Goal: Information Seeking & Learning: Learn about a topic

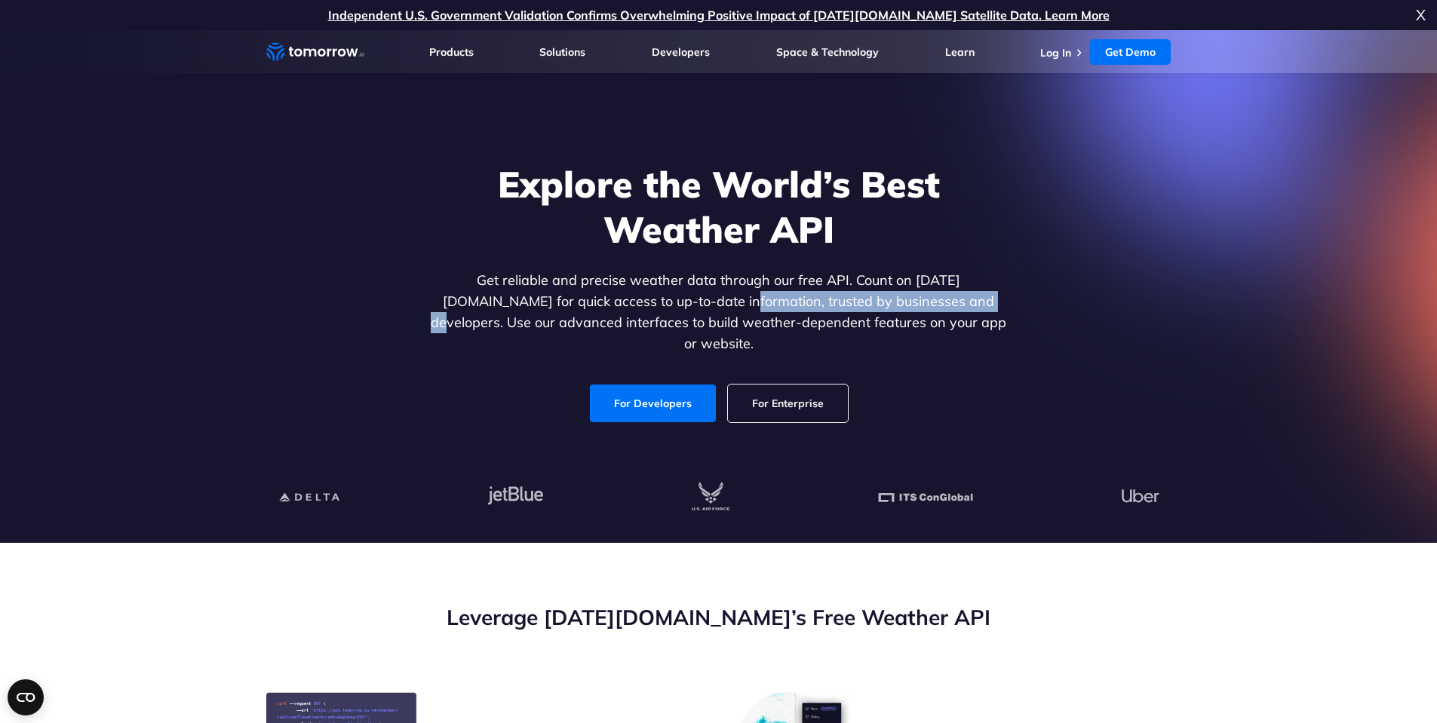
drag, startPoint x: 671, startPoint y: 305, endPoint x: 879, endPoint y: 303, distance: 208.2
click at [879, 303] on p "Get reliable and precise weather data through our free API. Count on [DATE][DOM…" at bounding box center [719, 312] width 582 height 84
click at [683, 385] on link "For Developers" at bounding box center [653, 404] width 126 height 38
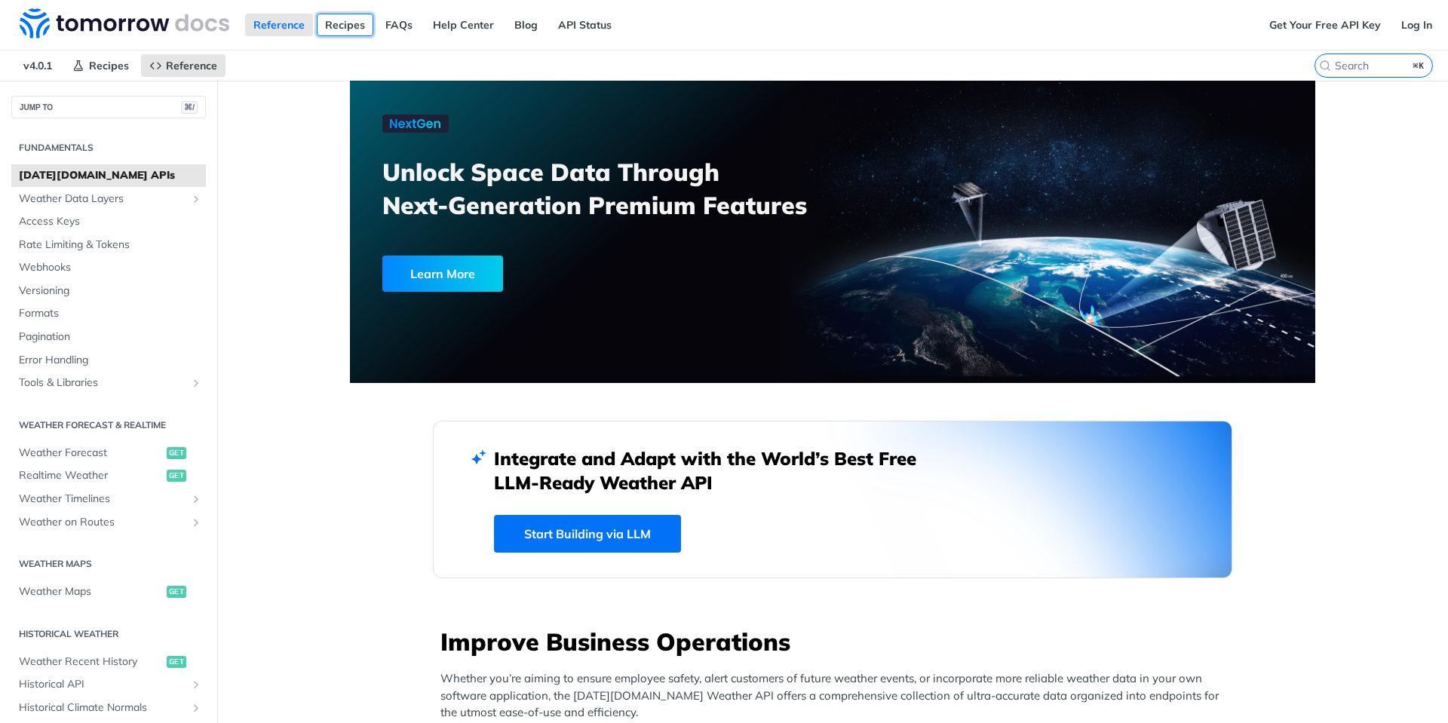
click at [339, 28] on link "Recipes" at bounding box center [345, 25] width 57 height 23
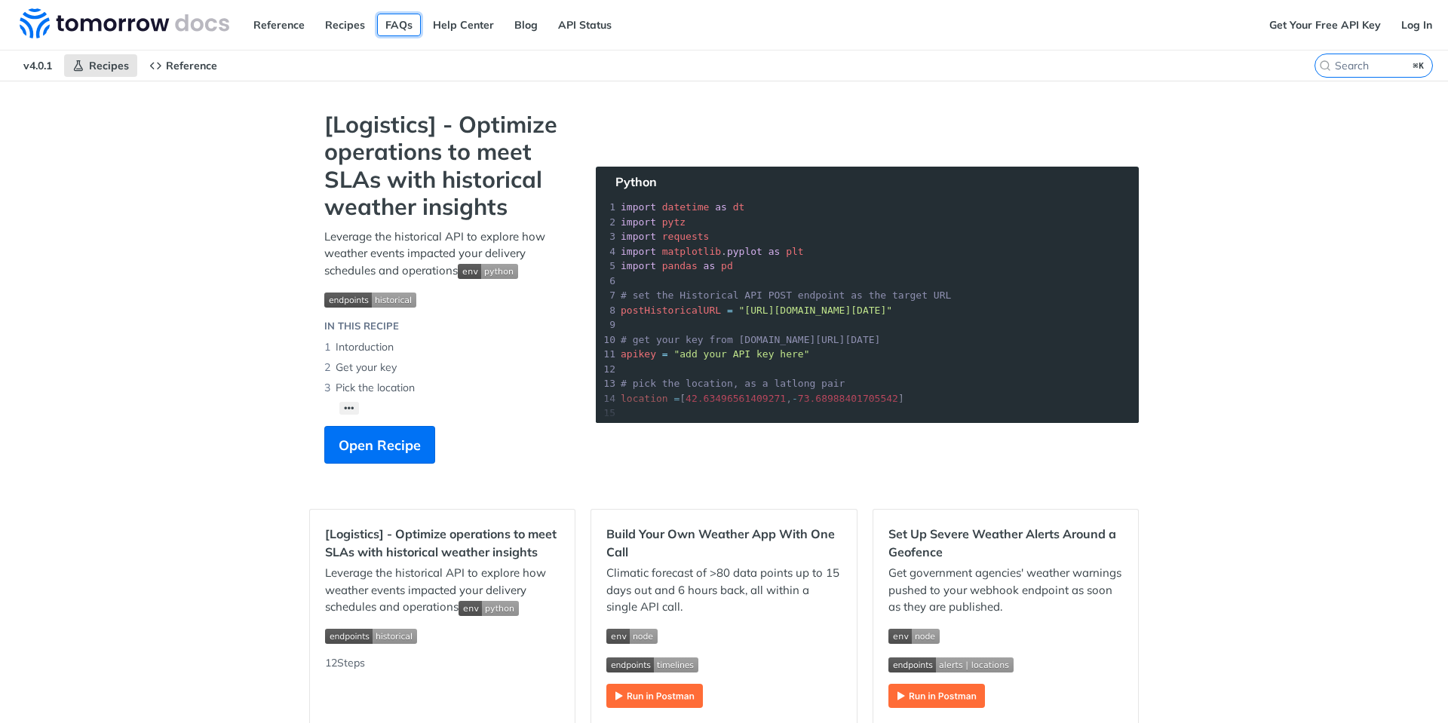
click at [413, 26] on link "FAQs" at bounding box center [399, 25] width 44 height 23
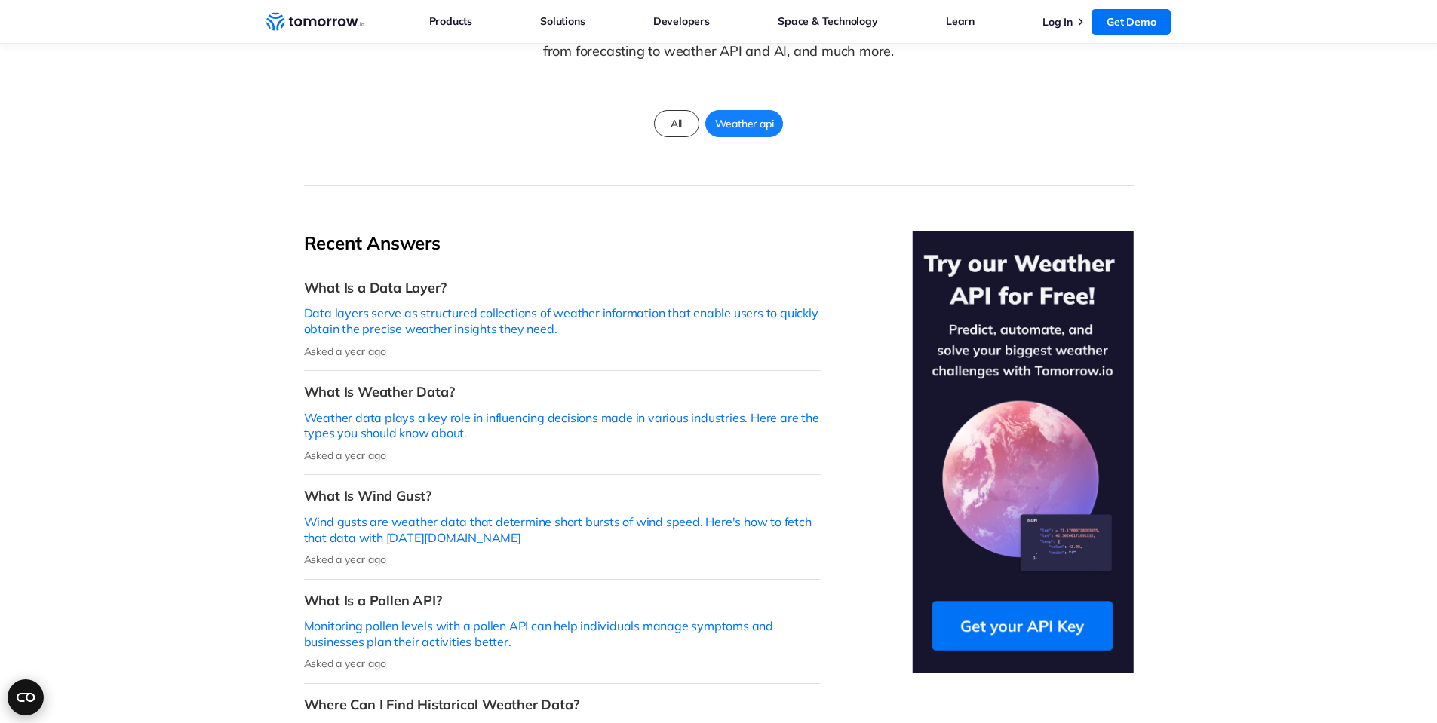
scroll to position [221, 0]
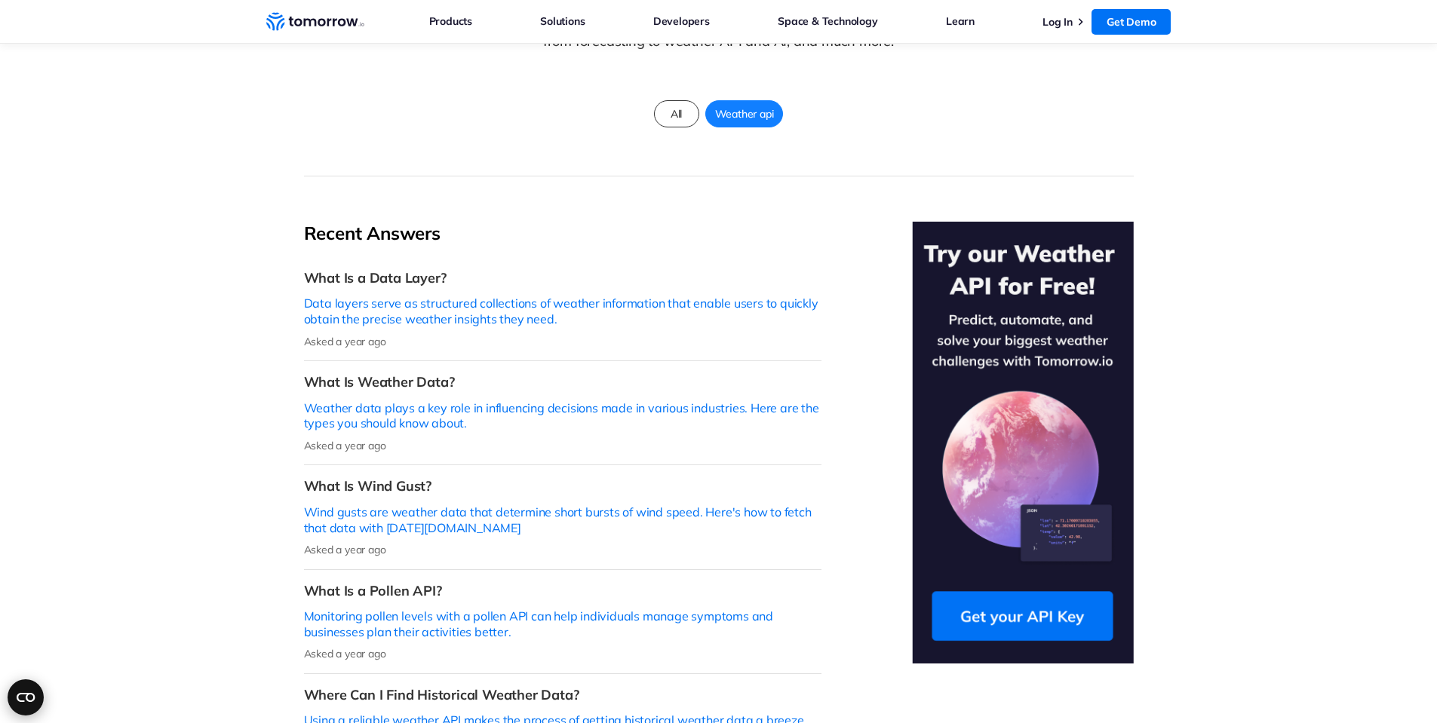
click at [29, 704] on circle "Open CMP widget" at bounding box center [26, 698] width 36 height 36
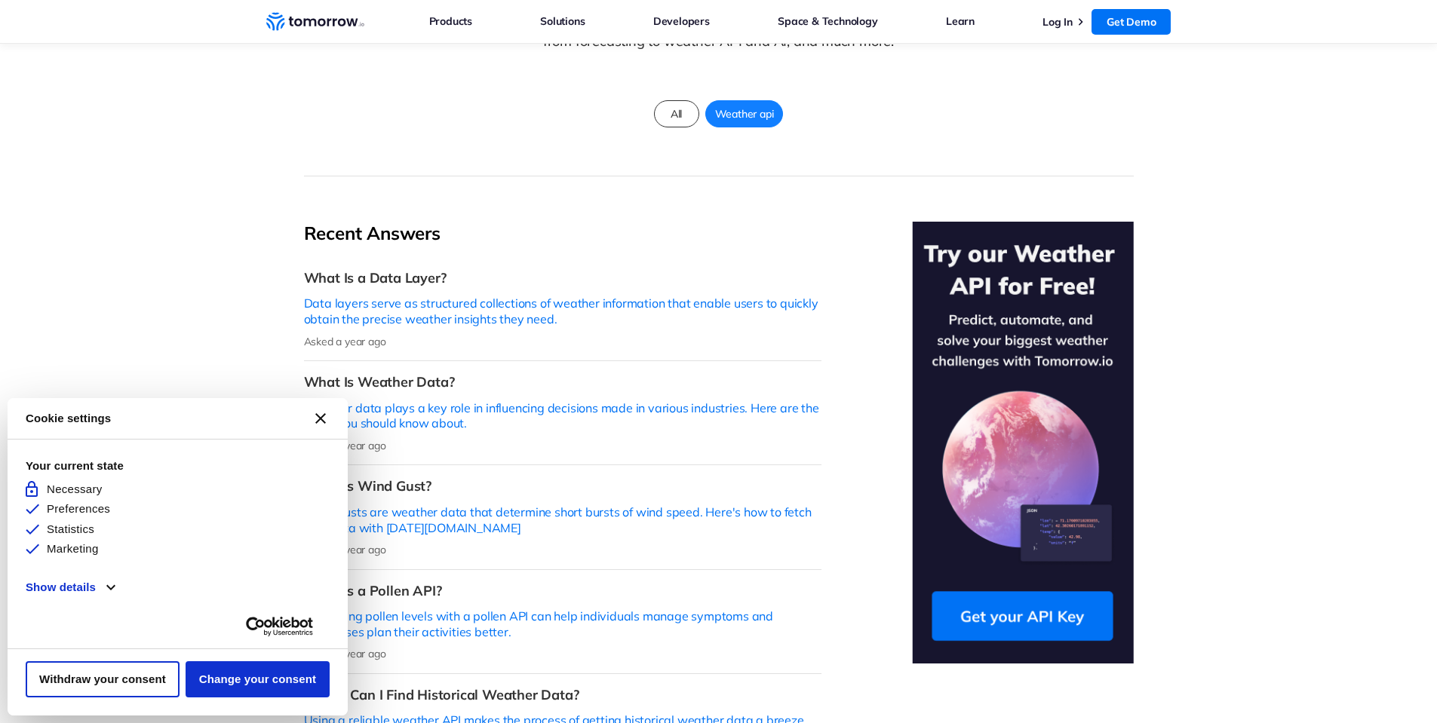
click at [318, 422] on icon "[#WIDGET_ICON_CROSS#]" at bounding box center [320, 418] width 11 height 11
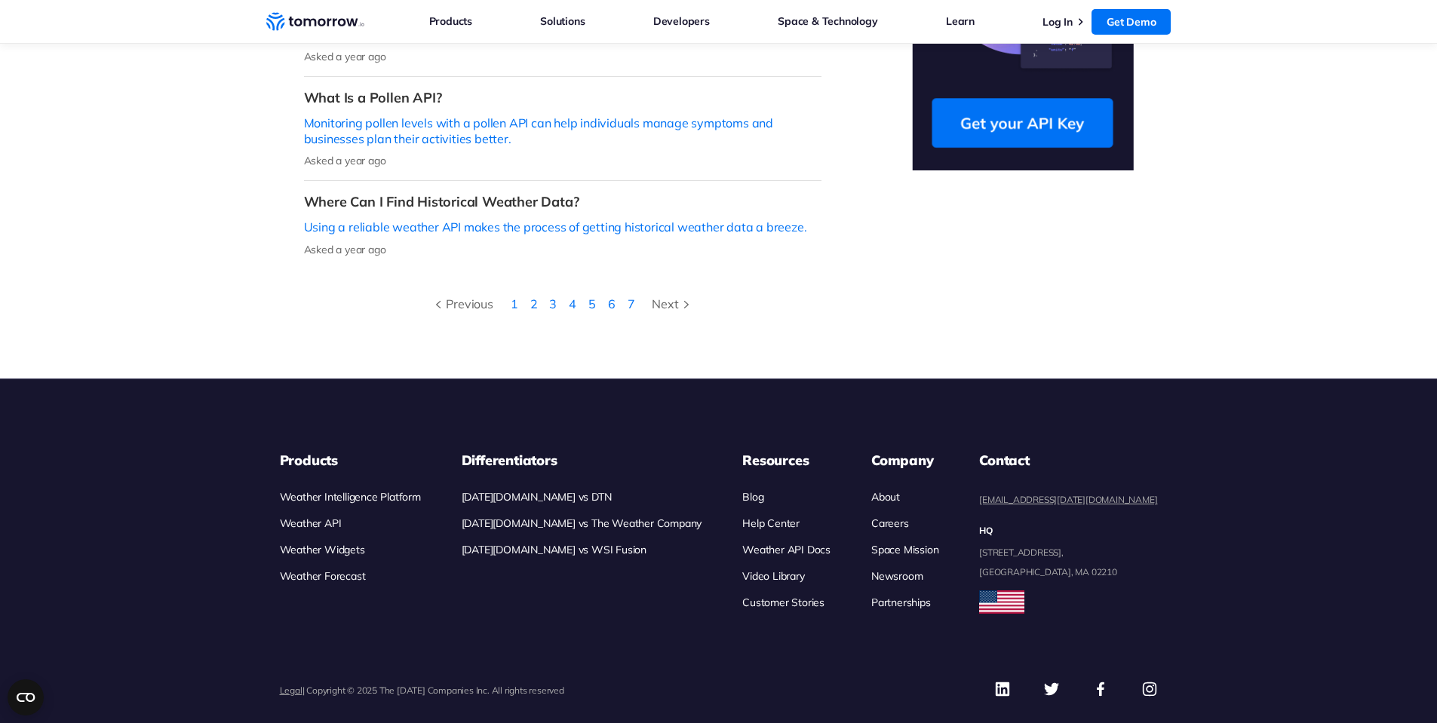
scroll to position [23, 0]
